Goal: Communication & Community: Answer question/provide support

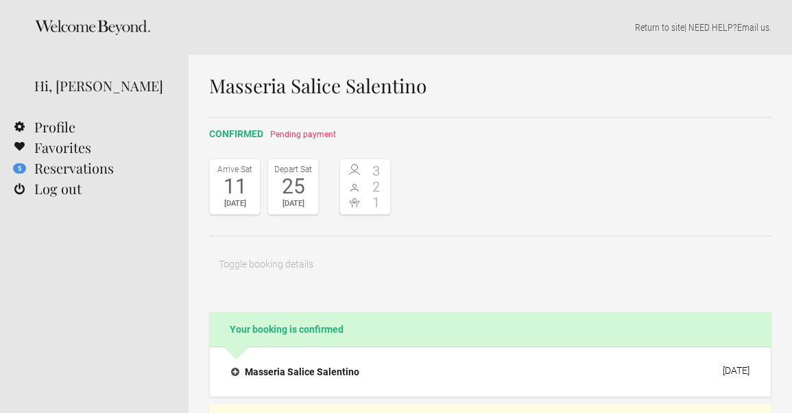
select select "EUR"
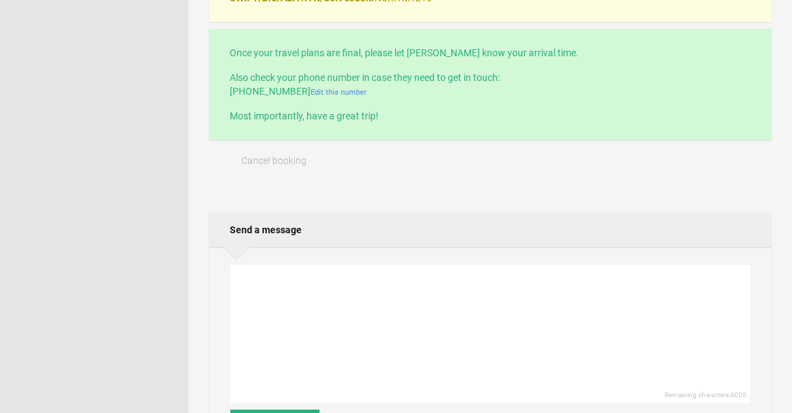
scroll to position [588, 0]
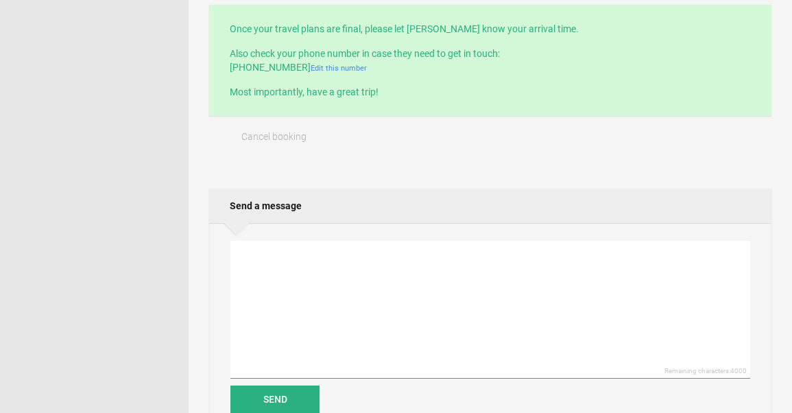
click at [434, 320] on textarea at bounding box center [490, 310] width 520 height 138
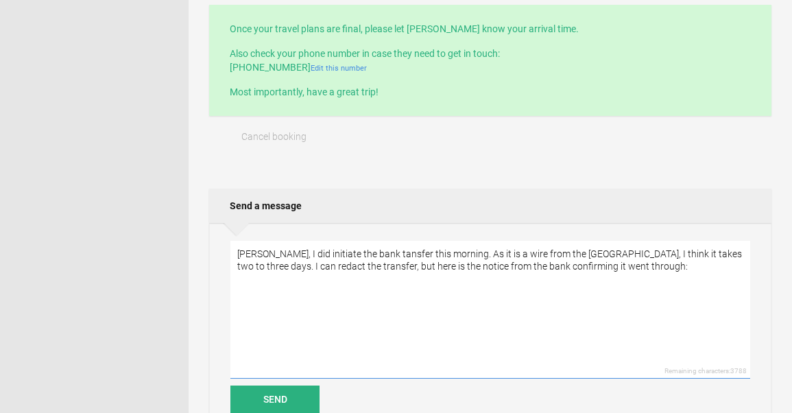
paste textarea "Hi [PERSON_NAME], The wire transfer has been completed. Thank you, [PERSON_NAME…"
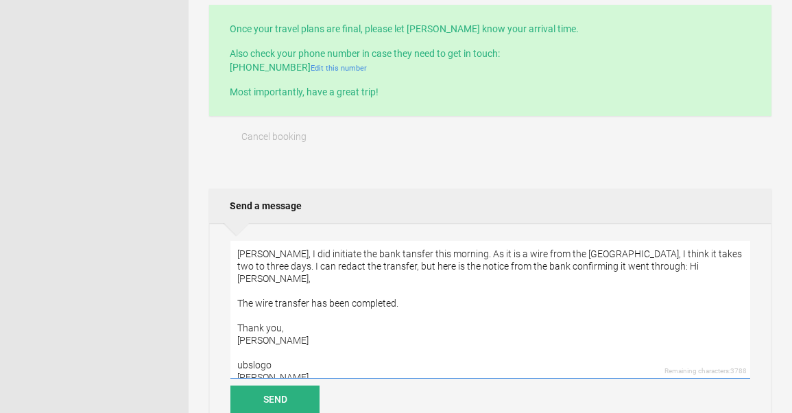
scroll to position [5, 0]
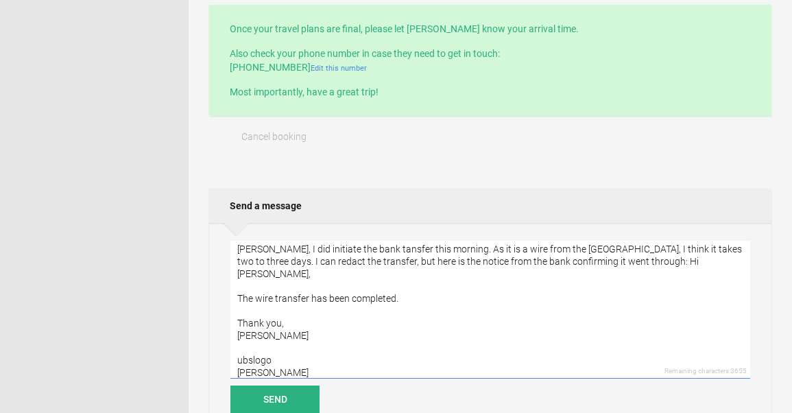
click at [584, 260] on textarea "[PERSON_NAME], I did initiate the bank tansfer this morning. As it is a wire fr…" at bounding box center [490, 310] width 520 height 138
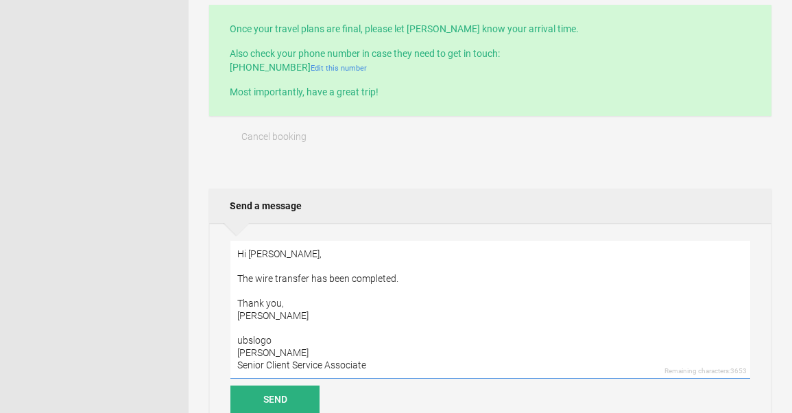
scroll to position [37, 0]
drag, startPoint x: 298, startPoint y: 337, endPoint x: 235, endPoint y: 337, distance: 62.4
click at [235, 337] on textarea "[PERSON_NAME], I did initiate the bank tansfer this morning. As it is a wire fr…" at bounding box center [490, 310] width 520 height 138
click at [411, 368] on textarea "[PERSON_NAME], I did initiate the bank tansfer this morning. As it is a wire fr…" at bounding box center [490, 310] width 520 height 138
paste textarea "UBS Wealth Management [STREET_ADDRESS][US_STATE] [PHONE_NUMBER] direct [PERSON_…"
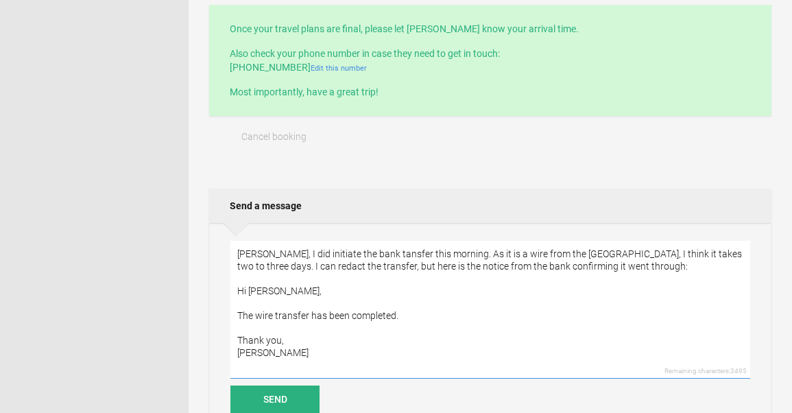
scroll to position [0, 0]
click at [237, 291] on textarea "[PERSON_NAME], I did initiate the bank tansfer this morning. As it is a wire fr…" at bounding box center [490, 310] width 520 height 138
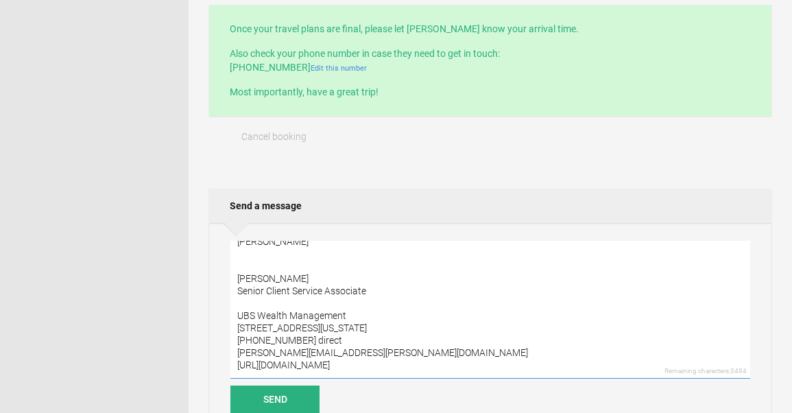
scroll to position [123, 0]
click at [467, 364] on textarea "[PERSON_NAME], I did initiate the bank tansfer this morning. As it is a wire fr…" at bounding box center [490, 310] width 520 height 138
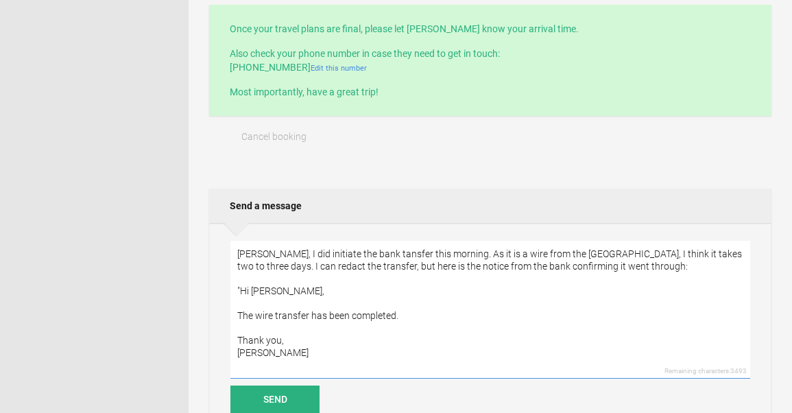
scroll to position [0, 0]
click at [603, 267] on textarea "[PERSON_NAME], I did initiate the bank tansfer this morning. As it is a wire fr…" at bounding box center [490, 310] width 520 height 138
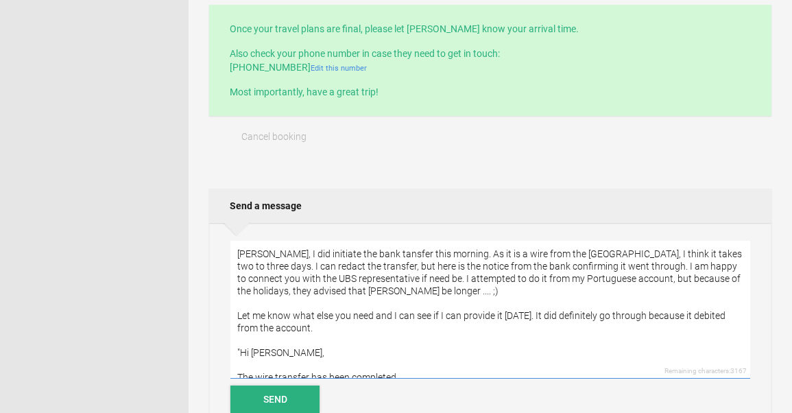
type textarea "[PERSON_NAME], I did initiate the bank tansfer this morning. As it is a wire fr…"
click at [304, 400] on button "Send" at bounding box center [274, 398] width 89 height 27
